Goal: Information Seeking & Learning: Understand process/instructions

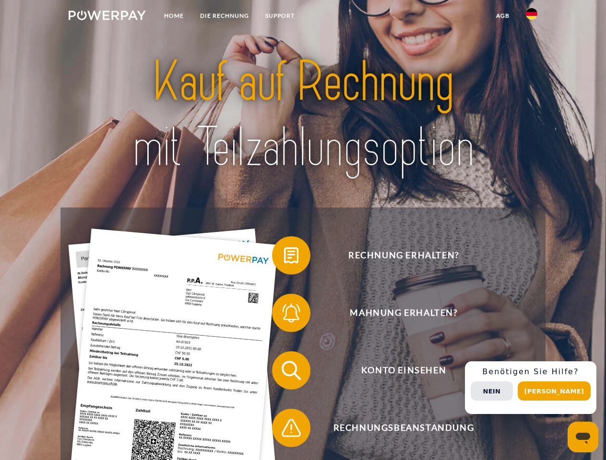
click at [107, 17] on img at bounding box center [107, 16] width 77 height 10
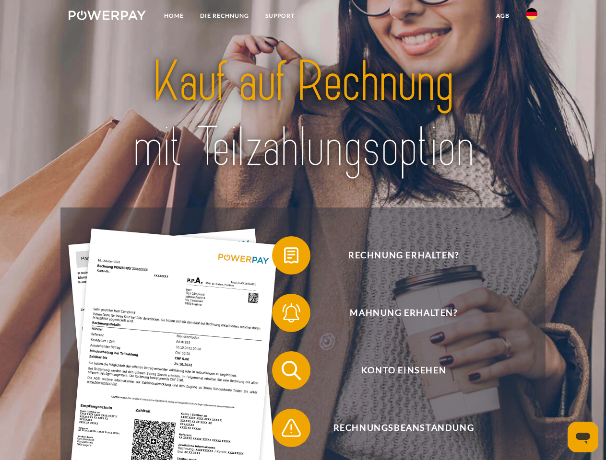
click at [531, 17] on img at bounding box center [532, 14] width 12 height 12
click at [502, 16] on link "agb" at bounding box center [503, 15] width 30 height 17
click at [284, 257] on span at bounding box center [277, 256] width 48 height 48
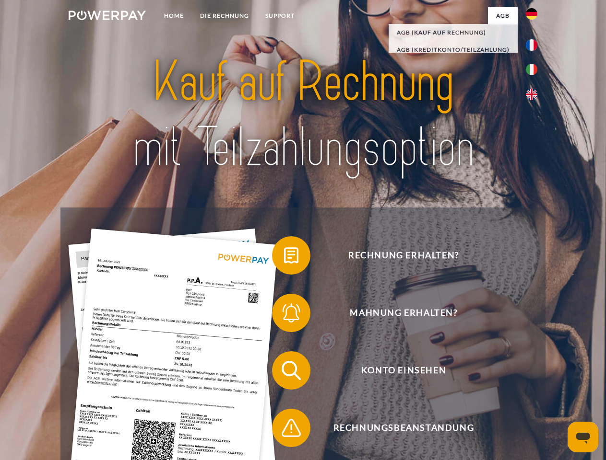
click at [284, 315] on span at bounding box center [277, 313] width 48 height 48
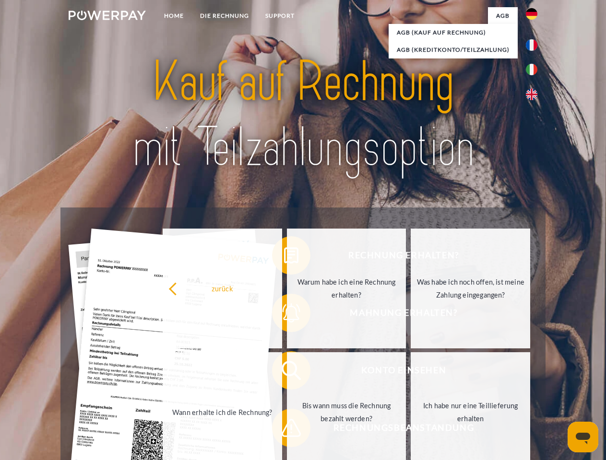
click at [287, 373] on link "Bis wann muss die Rechnung bezahlt werden?" at bounding box center [346, 412] width 119 height 120
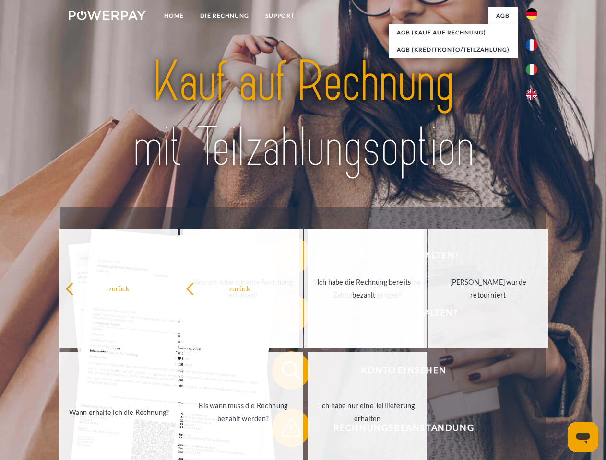
click at [284, 430] on span at bounding box center [277, 428] width 48 height 48
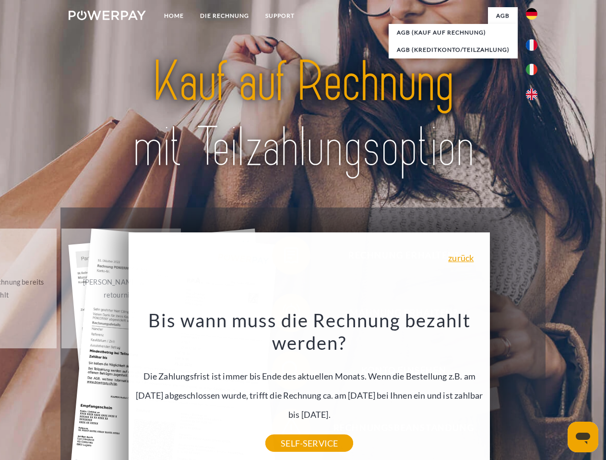
click at [534, 388] on div "Rechnung erhalten? Mahnung erhalten? Konto einsehen" at bounding box center [302, 400] width 484 height 384
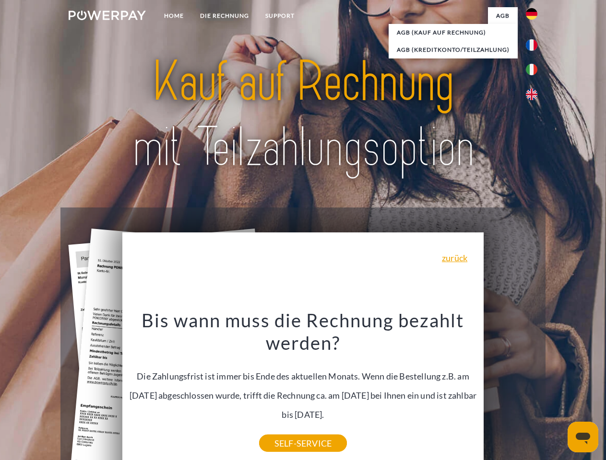
click at [510, 390] on span "Konto einsehen" at bounding box center [403, 370] width 235 height 38
click at [557, 391] on header "Home DIE RECHNUNG SUPPORT" at bounding box center [303, 331] width 606 height 662
